Goal: Task Accomplishment & Management: Manage account settings

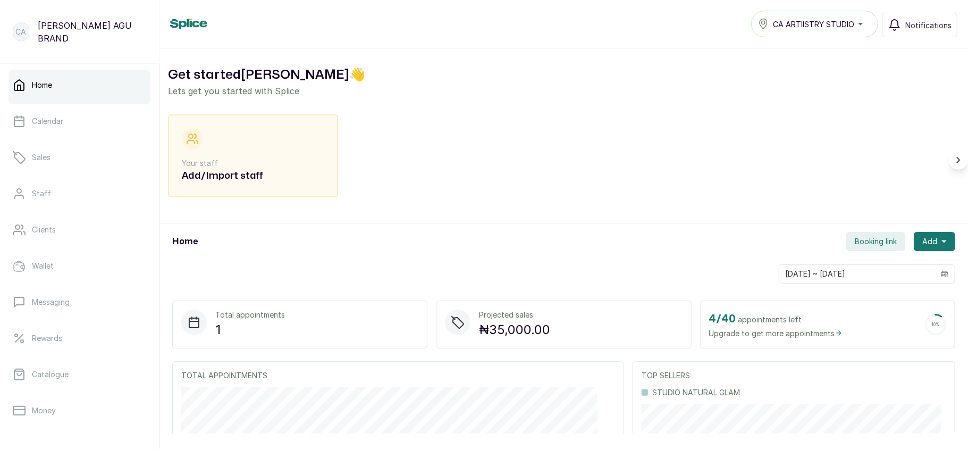
click at [831, 30] on div "CA ARTIISTRY STUDIO" at bounding box center [814, 24] width 113 height 13
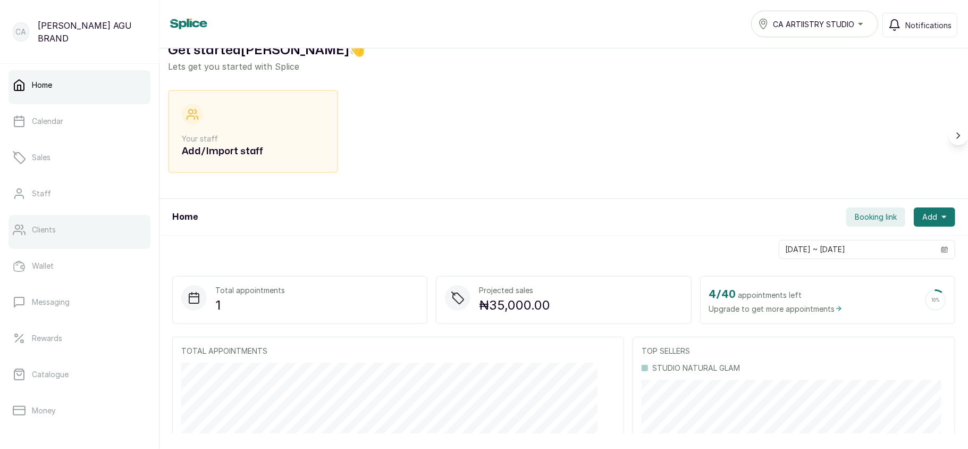
scroll to position [154, 0]
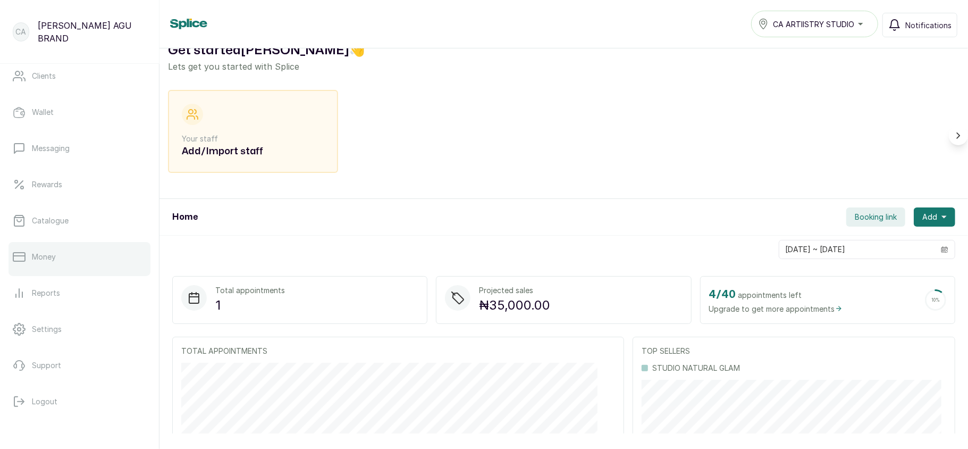
click at [20, 258] on icon at bounding box center [19, 256] width 13 height 13
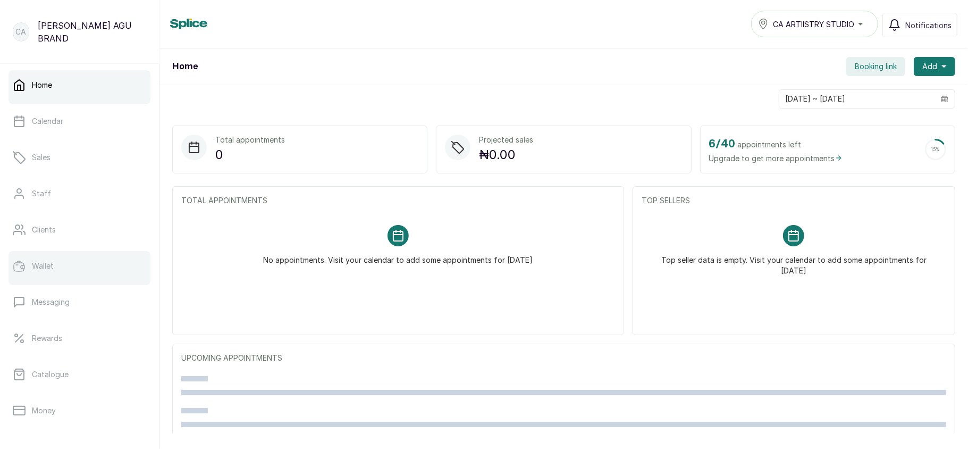
scroll to position [154, 0]
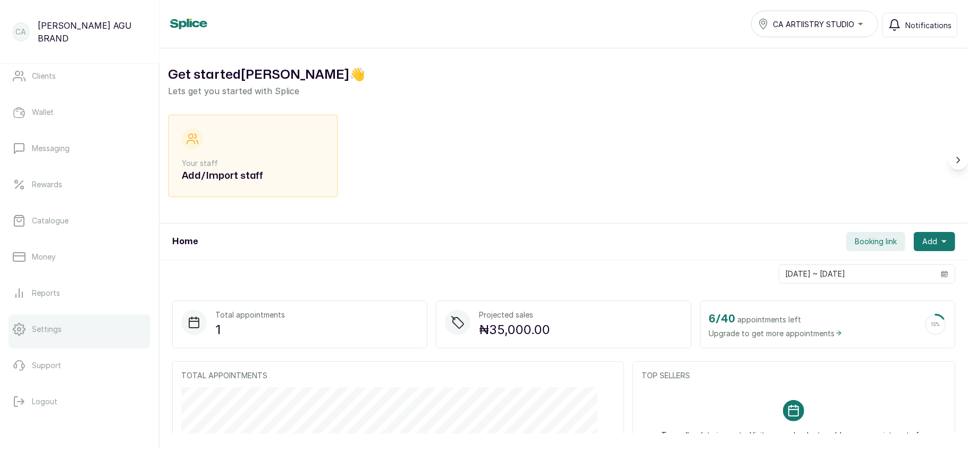
click at [70, 339] on link "Settings" at bounding box center [80, 329] width 142 height 30
